Goal: Information Seeking & Learning: Learn about a topic

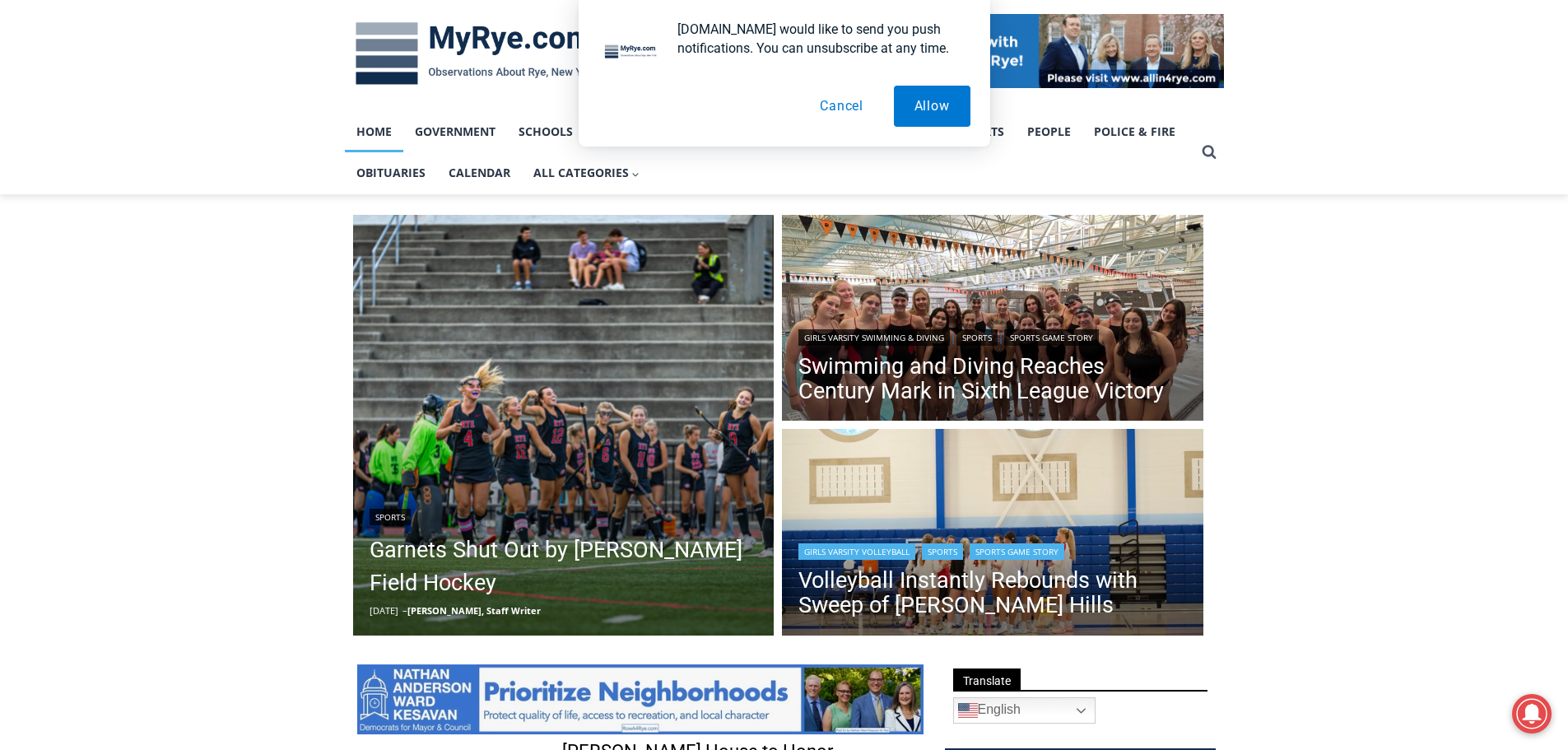
scroll to position [247, 0]
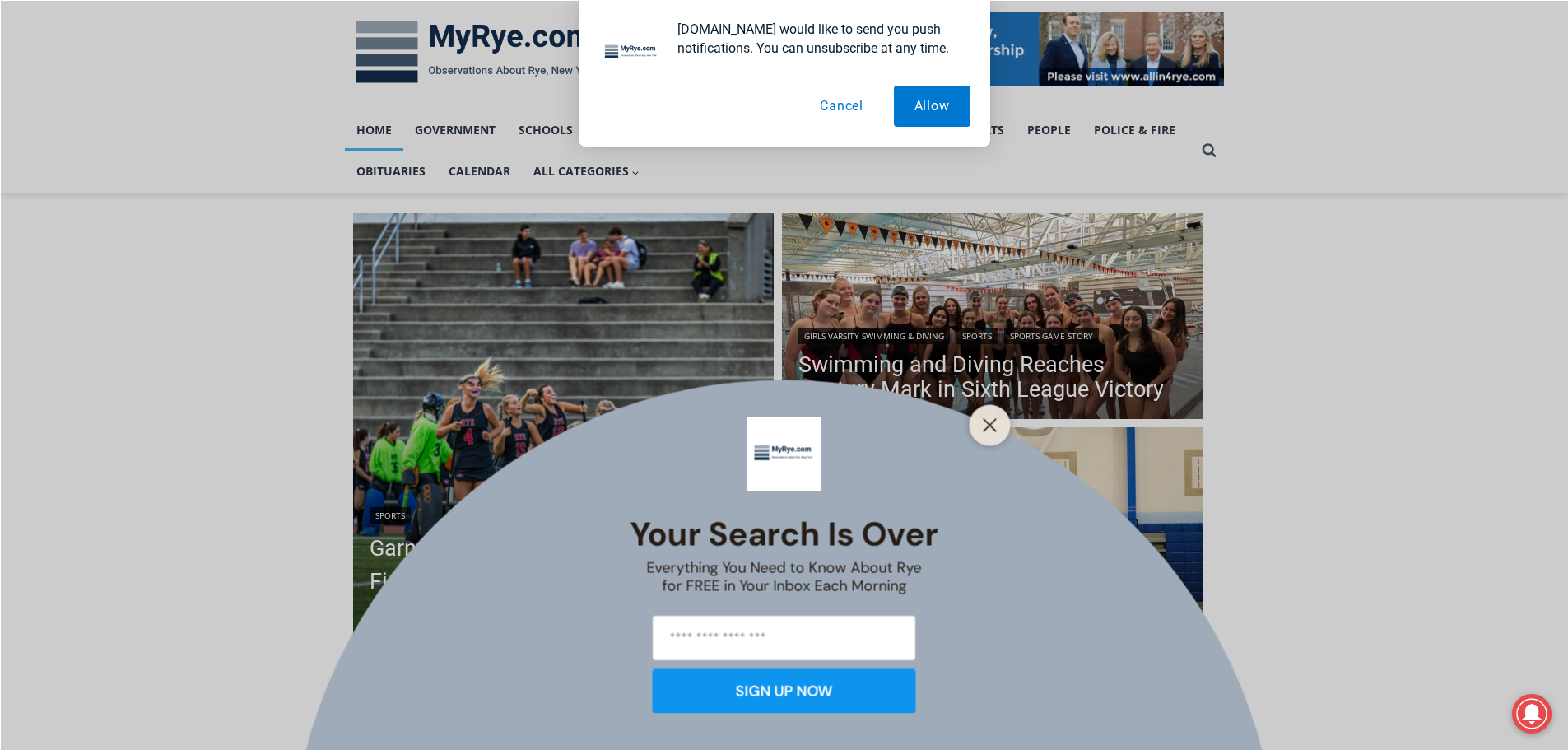
click at [973, 417] on div at bounding box center [990, 425] width 41 height 42
click at [983, 426] on icon "Close" at bounding box center [990, 424] width 15 height 15
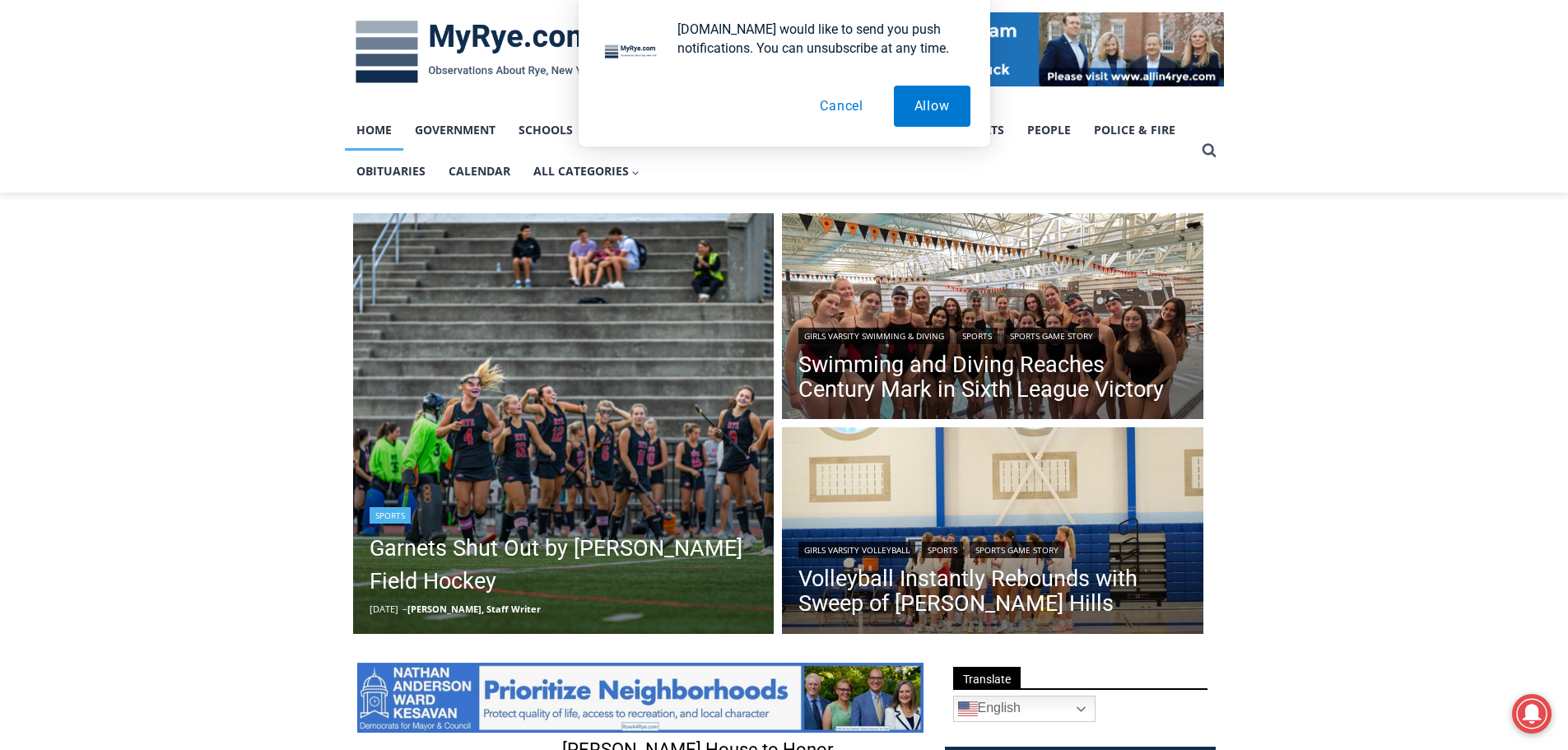
click at [584, 520] on div "Sports" at bounding box center [563, 514] width 388 height 20
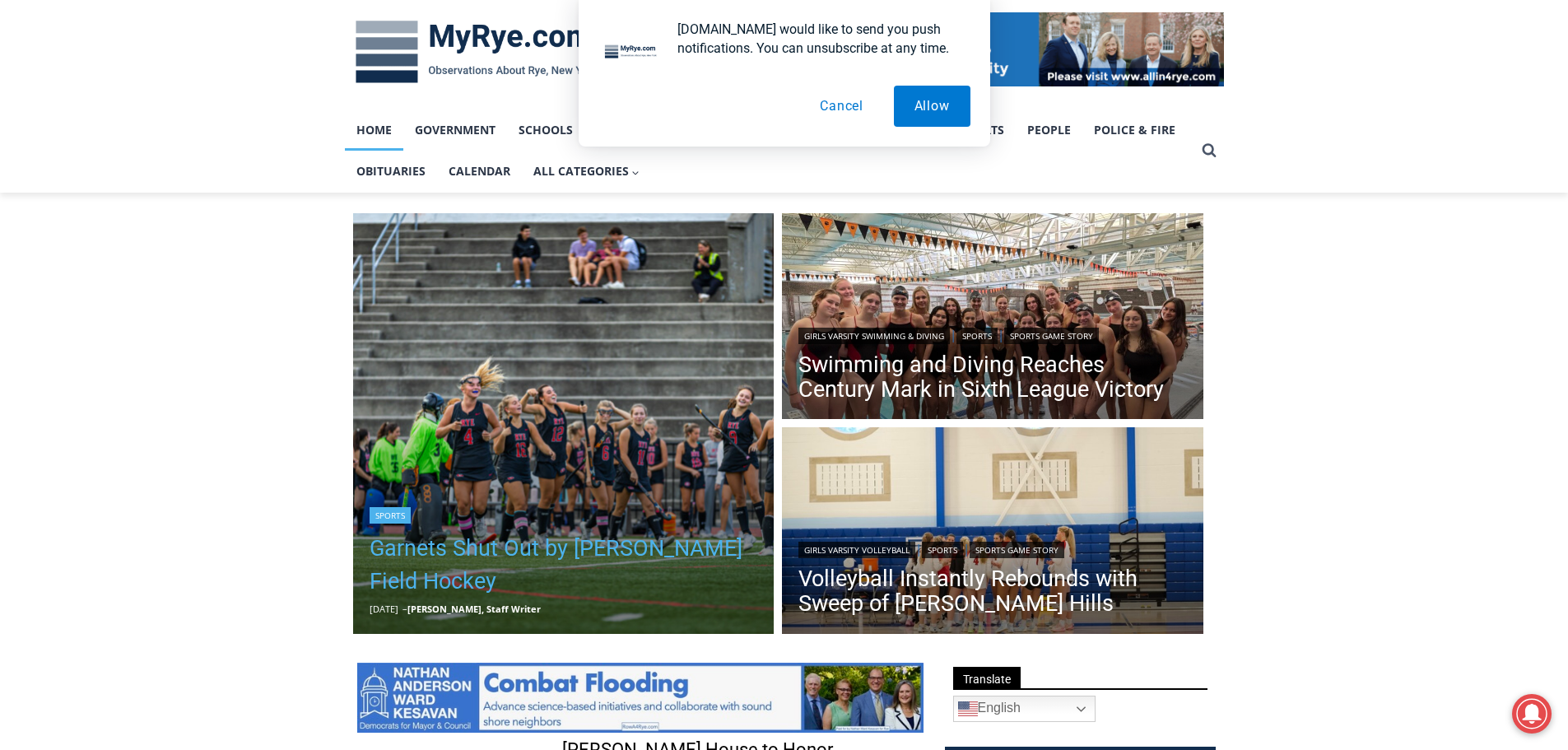
click at [504, 560] on link "Garnets Shut Out by [PERSON_NAME] Field Hockey" at bounding box center [563, 564] width 388 height 66
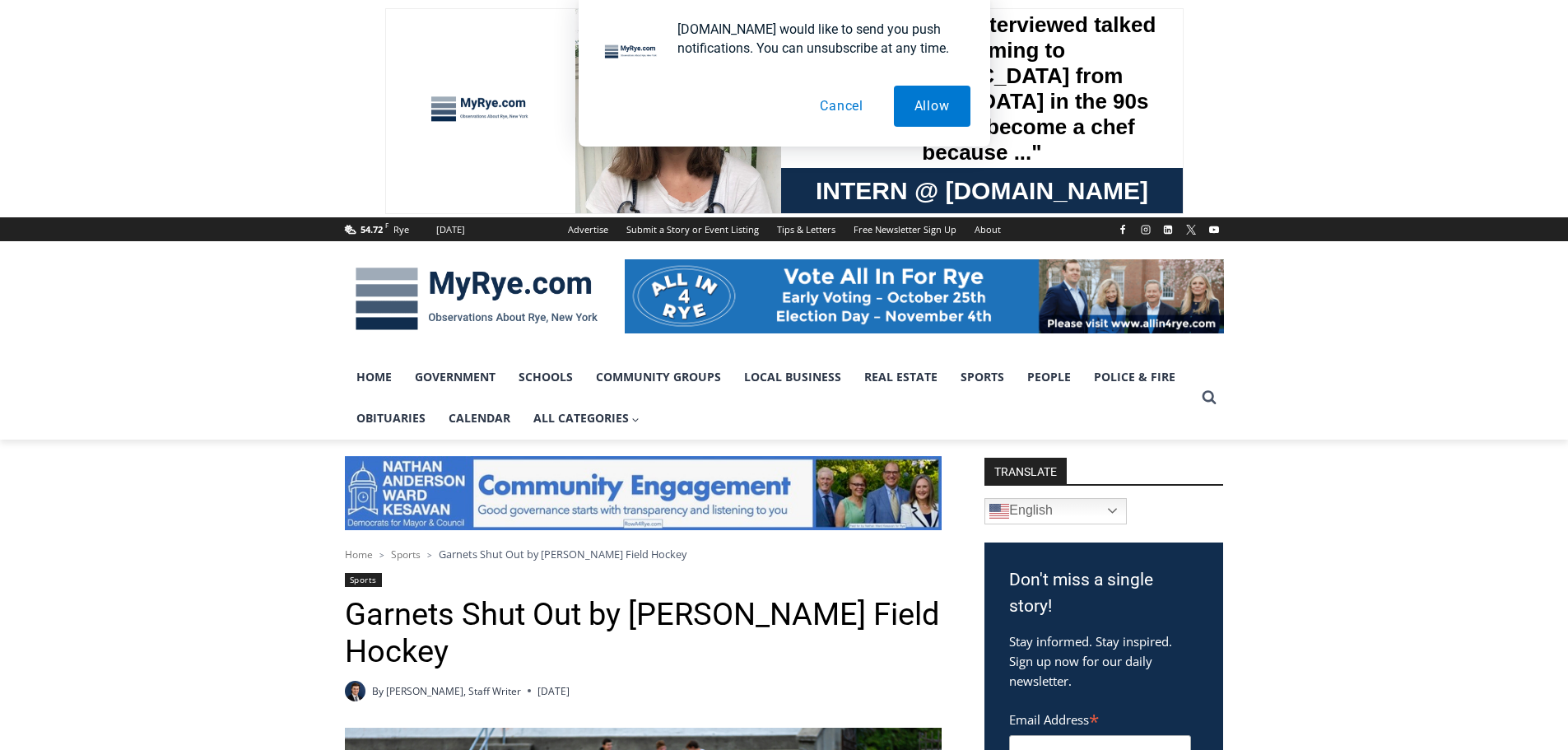
click at [841, 105] on button "Cancel" at bounding box center [842, 107] width 85 height 42
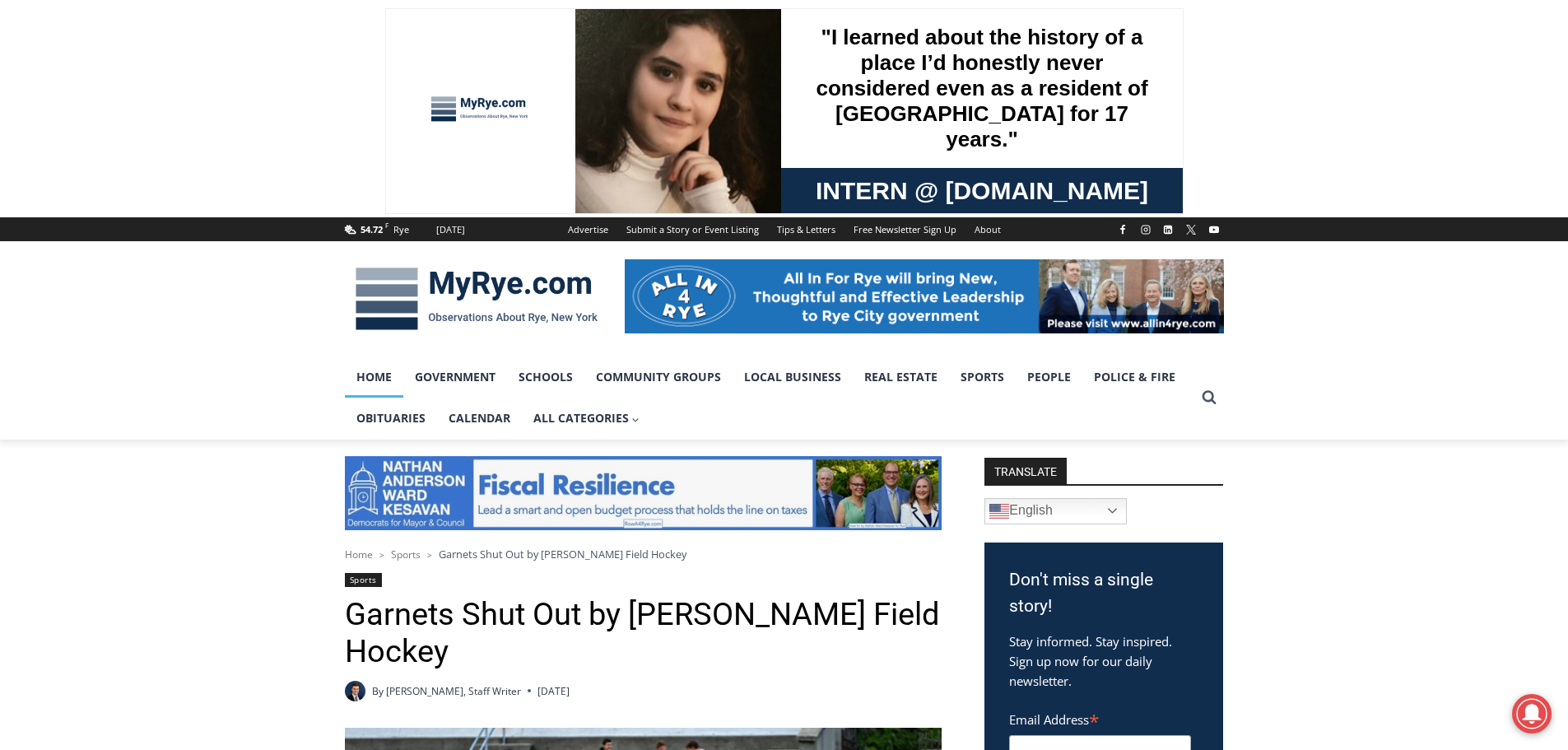
click at [371, 373] on link "Home" at bounding box center [373, 377] width 58 height 42
